Goal: Task Accomplishment & Management: Use online tool/utility

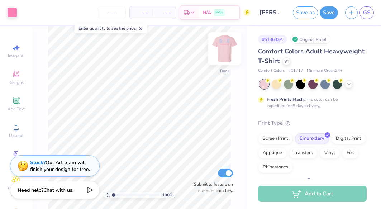
click at [227, 49] on img at bounding box center [225, 48] width 29 height 29
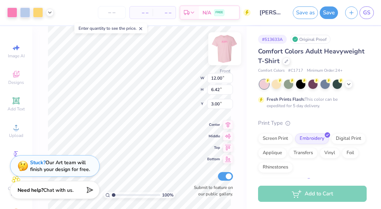
click at [226, 47] on img at bounding box center [225, 48] width 29 height 29
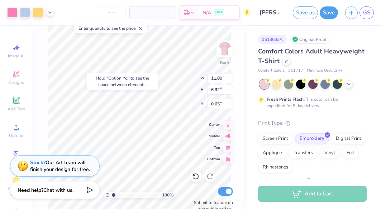
type input "8.04"
click at [145, 76] on div "Hold “Option ⌥” to see the space between elements." at bounding box center [123, 81] width 72 height 16
type input "6.00"
type input "1.84"
type input "3.00"
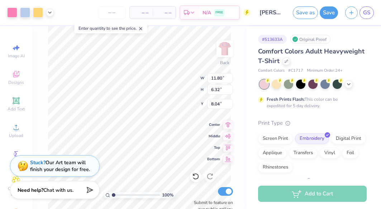
type input "2.44"
click at [224, 49] on img at bounding box center [225, 48] width 29 height 29
type input "0.60"
type input "1.34"
type input "5.93"
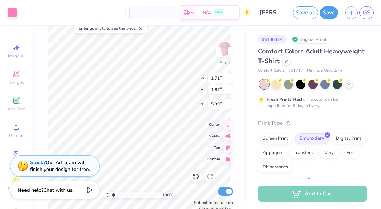
type input "4.18"
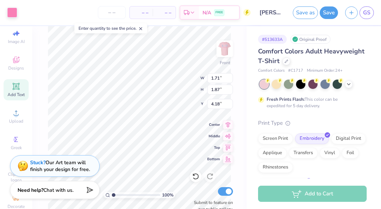
click at [14, 95] on span "Add Text" at bounding box center [16, 95] width 17 height 6
type input "5.69"
type input "1.65"
type input "12.93"
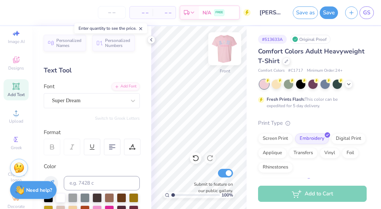
click at [221, 50] on img at bounding box center [225, 48] width 29 height 29
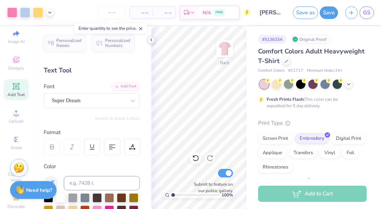
click at [150, 38] on icon at bounding box center [151, 40] width 6 height 6
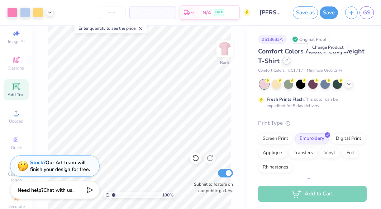
click at [288, 62] on icon at bounding box center [287, 61] width 4 height 4
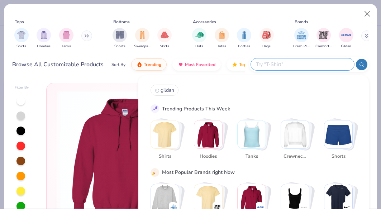
click at [311, 65] on input "text" at bounding box center [302, 64] width 94 height 8
type input "gildan"
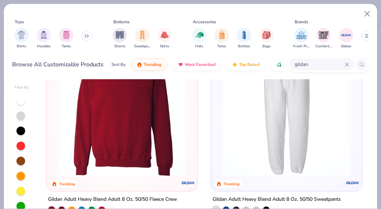
scroll to position [227, 0]
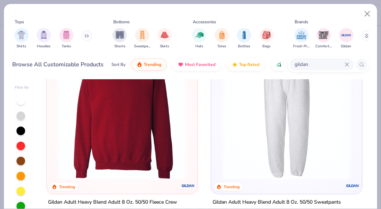
click at [126, 114] on img at bounding box center [122, 114] width 137 height 129
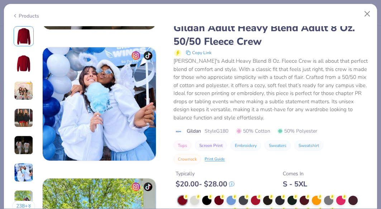
scroll to position [757, 0]
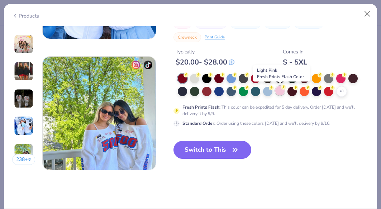
click at [281, 94] on div at bounding box center [279, 90] width 9 height 9
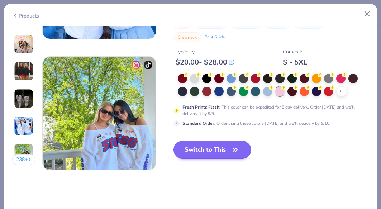
click at [218, 146] on button "Switch to This" at bounding box center [213, 150] width 78 height 18
click at [214, 159] on button "Switch to This" at bounding box center [213, 150] width 78 height 18
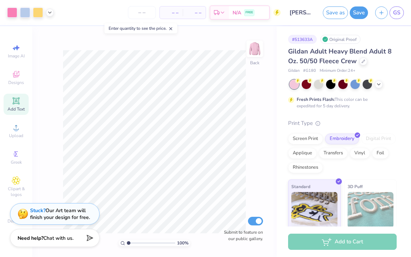
click at [282, 127] on div "# 513633A Original Proof Gildan Adult Heavy Blend Adult 8 Oz. 50/50 Fleece Crew…" at bounding box center [344, 156] width 134 height 260
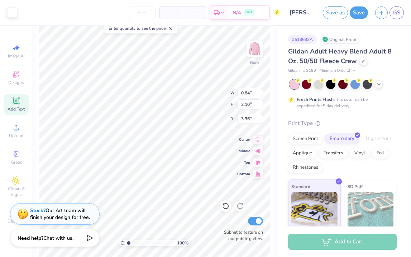
type input "3.83"
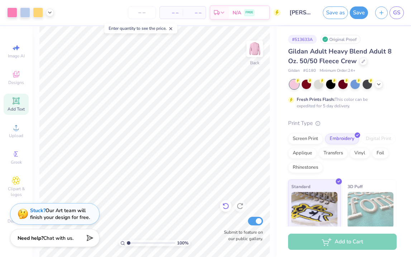
click at [226, 207] on icon at bounding box center [225, 205] width 7 height 7
click at [254, 52] on img at bounding box center [255, 48] width 29 height 29
click at [356, 14] on button "Save" at bounding box center [359, 11] width 18 height 13
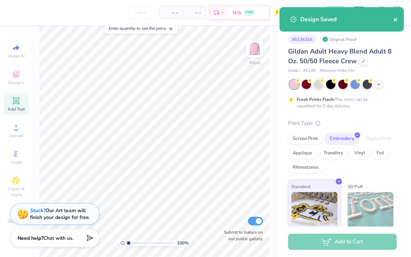
click at [381, 19] on icon "close" at bounding box center [395, 20] width 5 height 6
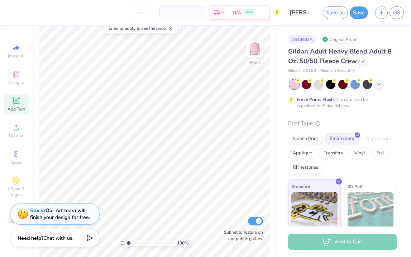
click at [381, 9] on div "Design Saved" at bounding box center [341, 7] width 127 height 3
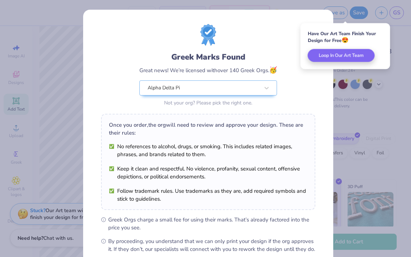
click at [381, 14] on div "Greek Marks Found Great news! We’re licensed with over 140 Greek Orgs. 🥳 Alpha …" at bounding box center [205, 128] width 411 height 257
click at [381, 61] on div "Have Our Art Team Finish Your Design for Free 😍 Loop In Our Art Team" at bounding box center [346, 46] width 94 height 50
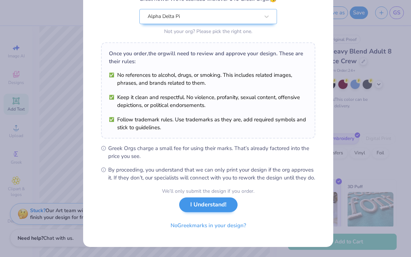
scroll to position [79, 0]
click at [212, 209] on button "I Understand!" at bounding box center [208, 204] width 58 height 15
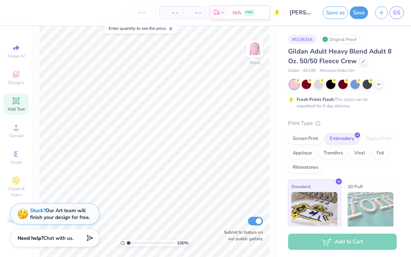
scroll to position [0, 0]
click at [381, 16] on span "GS" at bounding box center [396, 13] width 7 height 8
